Goal: Contribute content

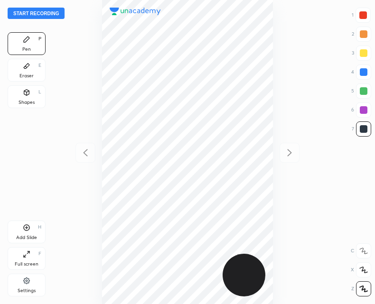
scroll to position [304, 223]
click at [31, 15] on button "Start recording" at bounding box center [36, 13] width 57 height 11
click at [26, 97] on div "Shapes L" at bounding box center [27, 96] width 38 height 23
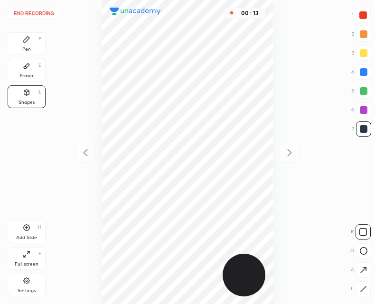
click at [34, 38] on div "Pen P" at bounding box center [27, 43] width 38 height 23
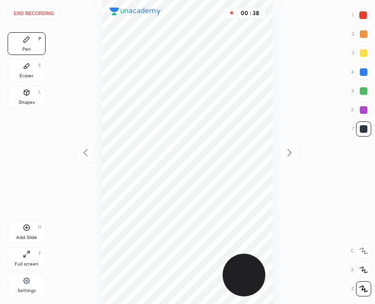
click at [362, 12] on div at bounding box center [363, 15] width 8 height 8
click at [362, 134] on div at bounding box center [363, 129] width 15 height 15
click at [33, 225] on div "Add Slide H" at bounding box center [27, 232] width 38 height 23
click at [87, 154] on icon at bounding box center [85, 152] width 11 height 11
click at [293, 147] on icon at bounding box center [289, 152] width 11 height 11
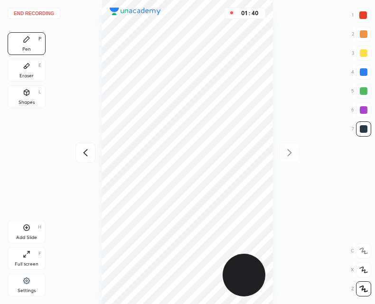
click at [77, 156] on div at bounding box center [86, 153] width 20 height 20
click at [274, 113] on div "02 : 14" at bounding box center [187, 152] width 223 height 304
click at [33, 13] on button "End recording" at bounding box center [34, 13] width 53 height 11
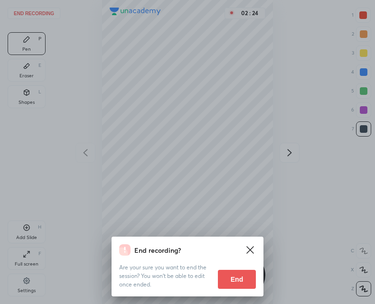
click at [238, 278] on button "End" at bounding box center [237, 279] width 38 height 19
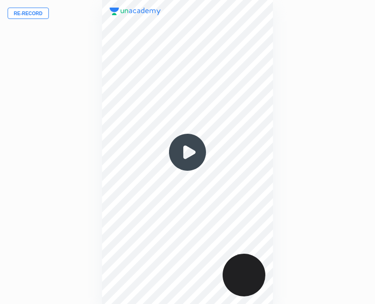
click at [184, 155] on img at bounding box center [188, 153] width 46 height 46
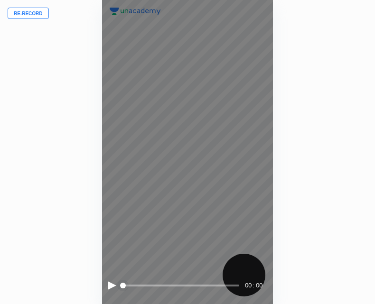
click at [108, 287] on div at bounding box center [112, 286] width 9 height 9
click at [108, 289] on div at bounding box center [111, 286] width 7 height 9
